Goal: Communication & Community: Answer question/provide support

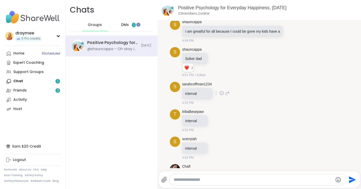
scroll to position [1709, 0]
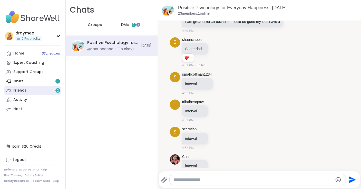
click at [18, 92] on div "Friends 2" at bounding box center [19, 90] width 13 height 5
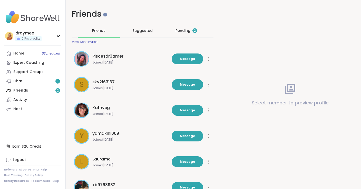
click at [182, 29] on div "Pending 2" at bounding box center [187, 30] width 22 height 5
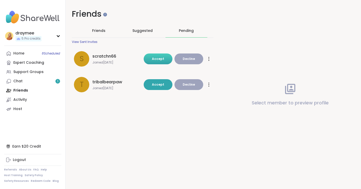
click at [159, 57] on span "Accept" at bounding box center [158, 59] width 12 height 4
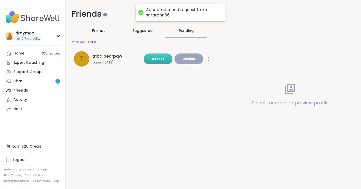
click at [157, 59] on span "Accept" at bounding box center [158, 59] width 12 height 4
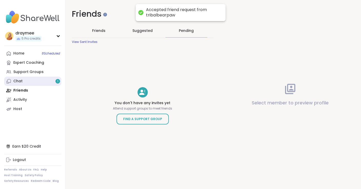
click at [24, 82] on link "Chat 1" at bounding box center [32, 81] width 57 height 9
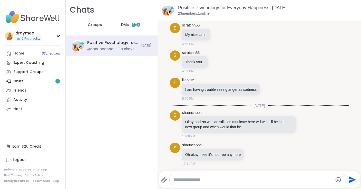
click at [125, 23] on span "DMs" at bounding box center [125, 24] width 8 height 5
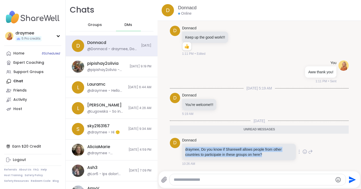
drag, startPoint x: 271, startPoint y: 155, endPoint x: 183, endPoint y: 150, distance: 87.5
click at [183, 150] on div "draymee, Do you know if Sharewell allows people from other countries to partici…" at bounding box center [239, 152] width 114 height 16
copy p "draymee, Do you know if Sharewell allows people from other countries to partici…"
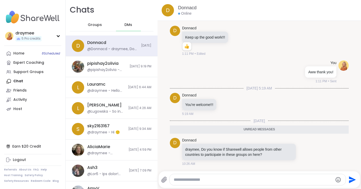
click at [193, 179] on textarea "Type your message" at bounding box center [253, 179] width 159 height 5
type textarea "**********"
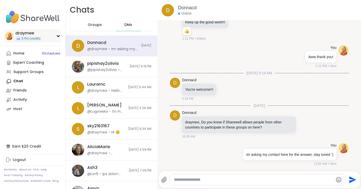
click at [26, 35] on div "draymee" at bounding box center [28, 33] width 26 height 6
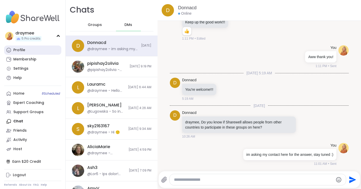
click at [19, 51] on div "Profile" at bounding box center [19, 50] width 12 height 5
